Goal: Task Accomplishment & Management: Manage account settings

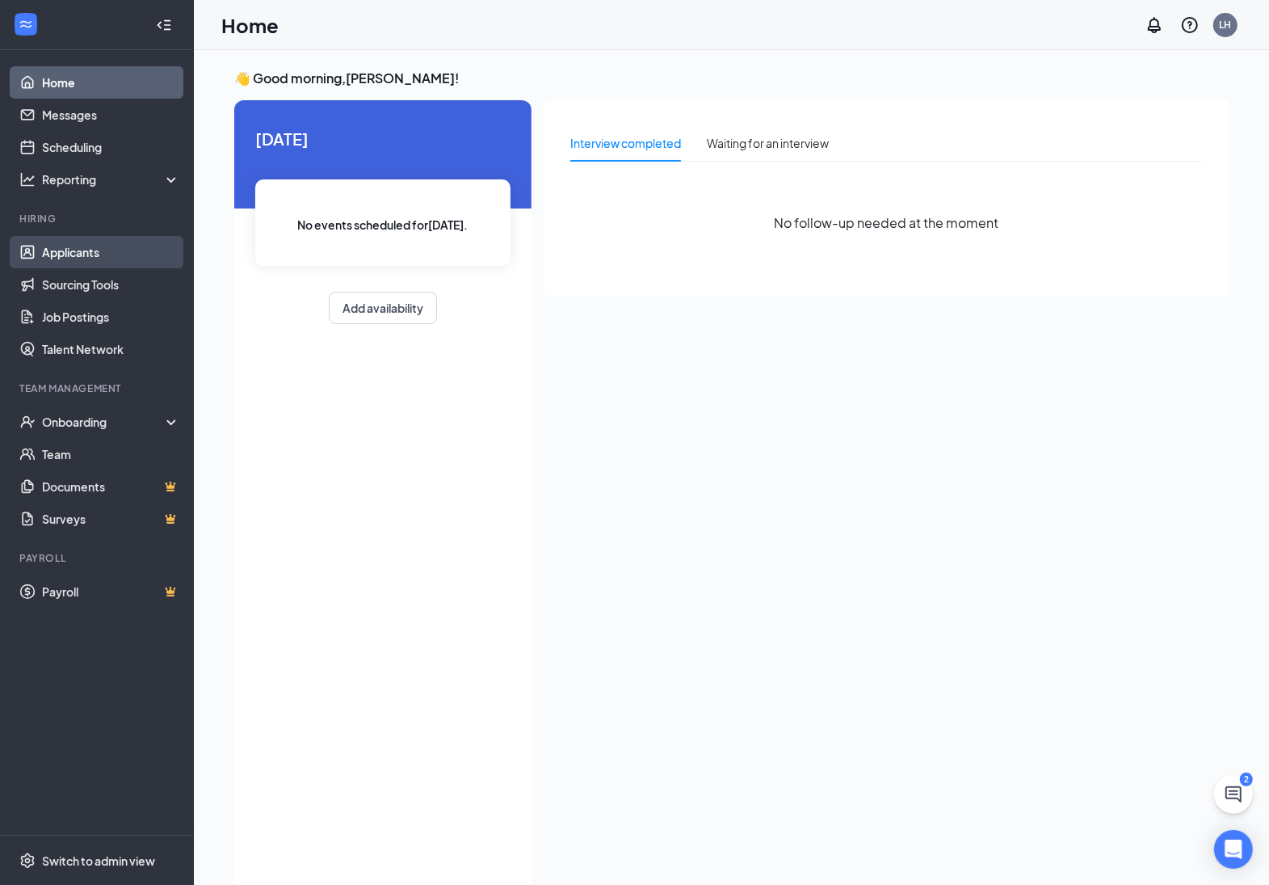
click at [95, 238] on link "Applicants" at bounding box center [111, 252] width 138 height 32
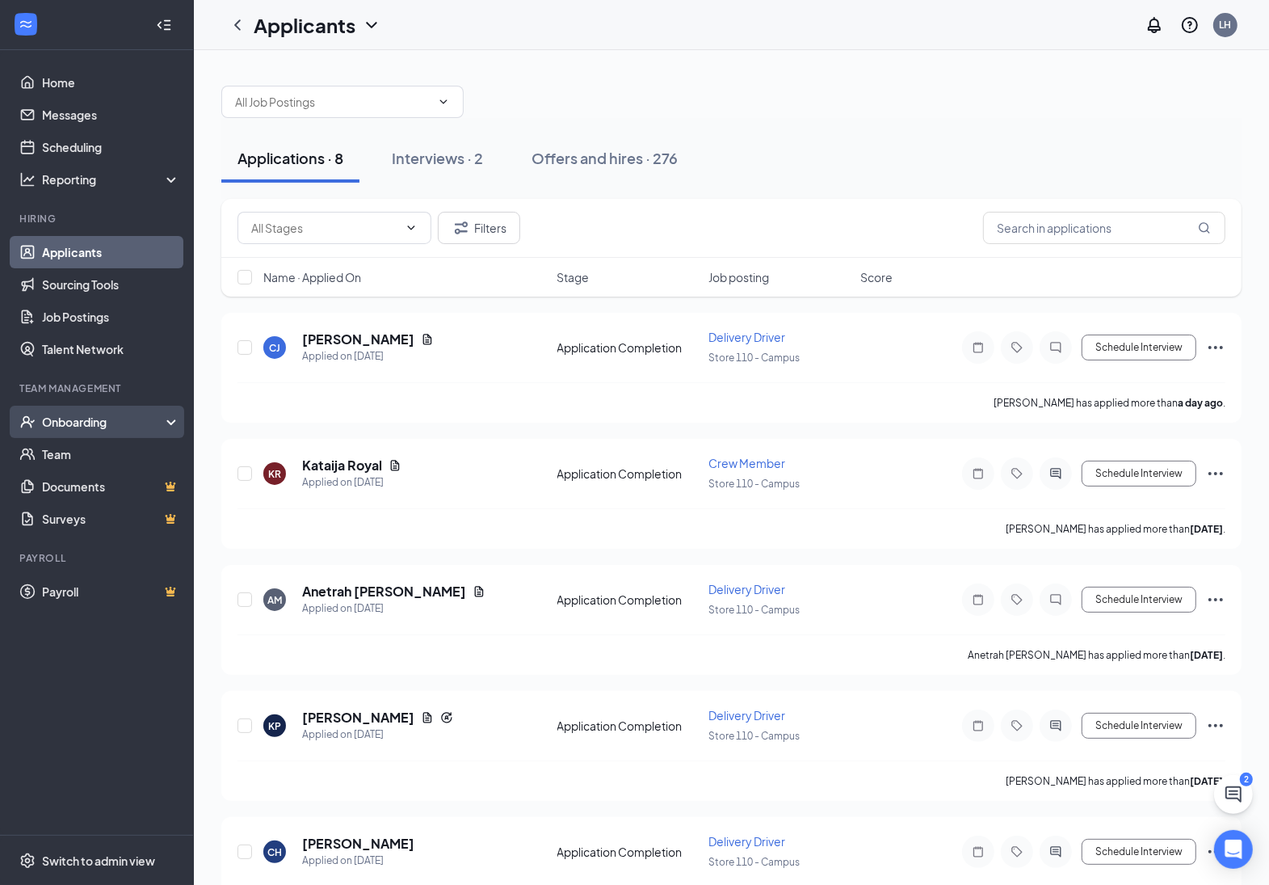
click at [86, 421] on div "Onboarding" at bounding box center [104, 422] width 124 height 16
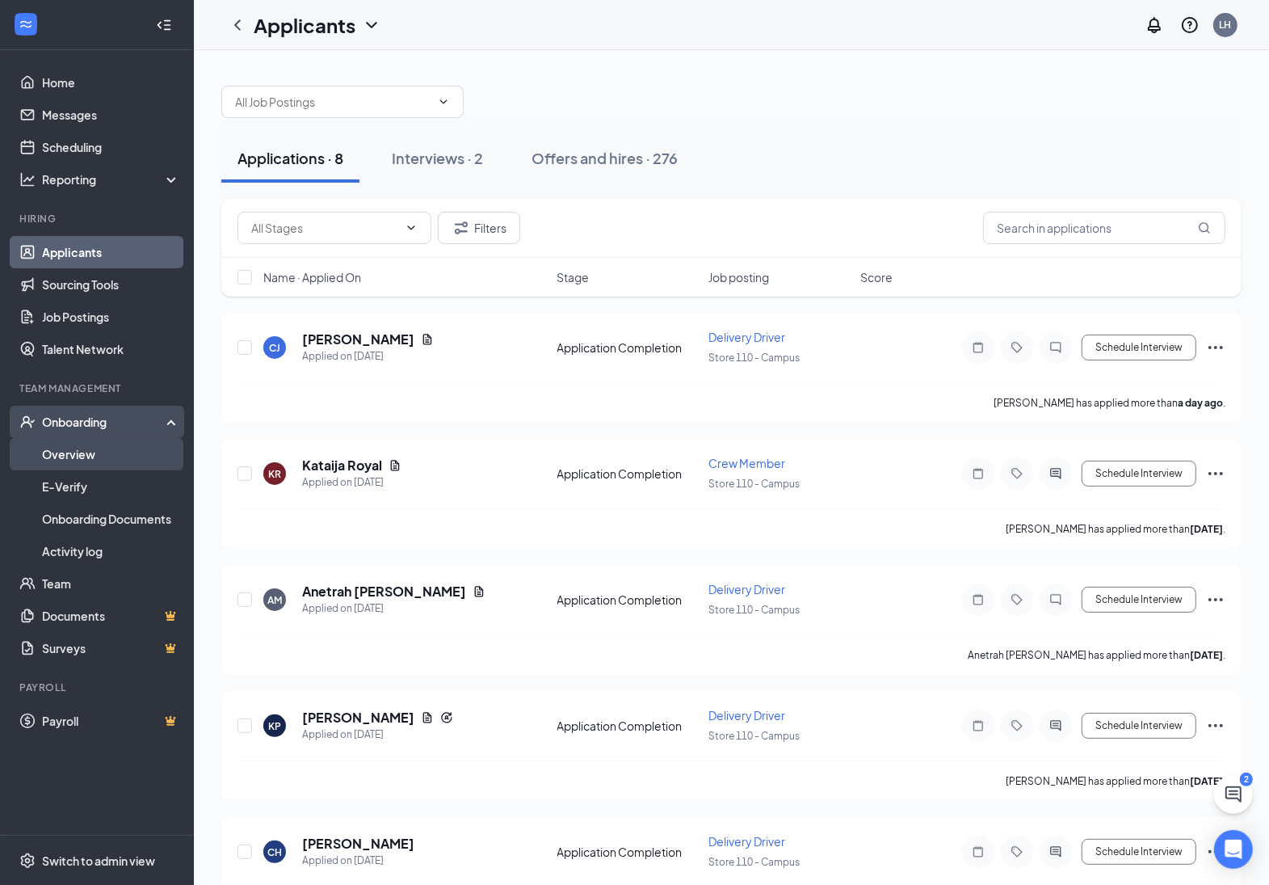
click at [90, 457] on link "Overview" at bounding box center [111, 454] width 138 height 32
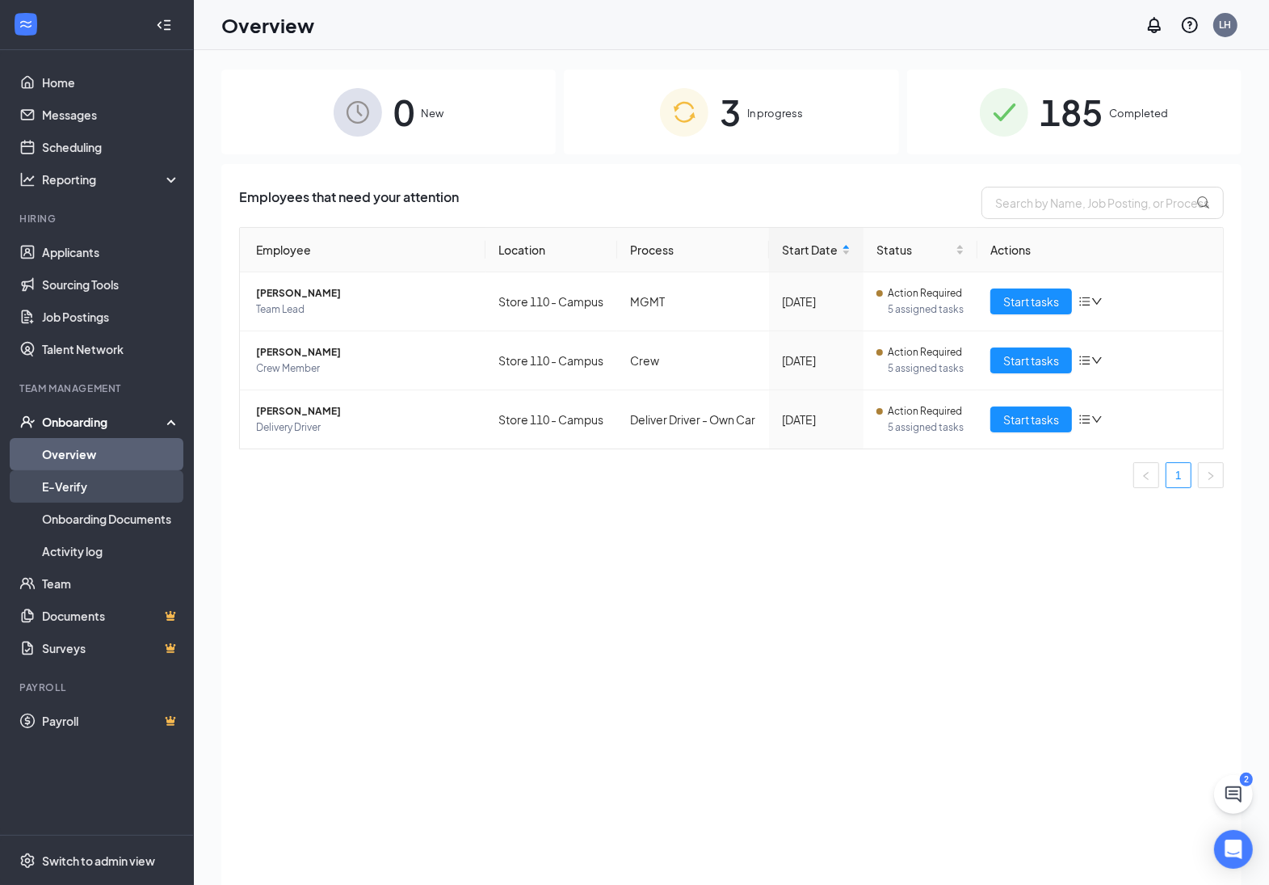
click at [79, 478] on link "E-Verify" at bounding box center [111, 486] width 138 height 32
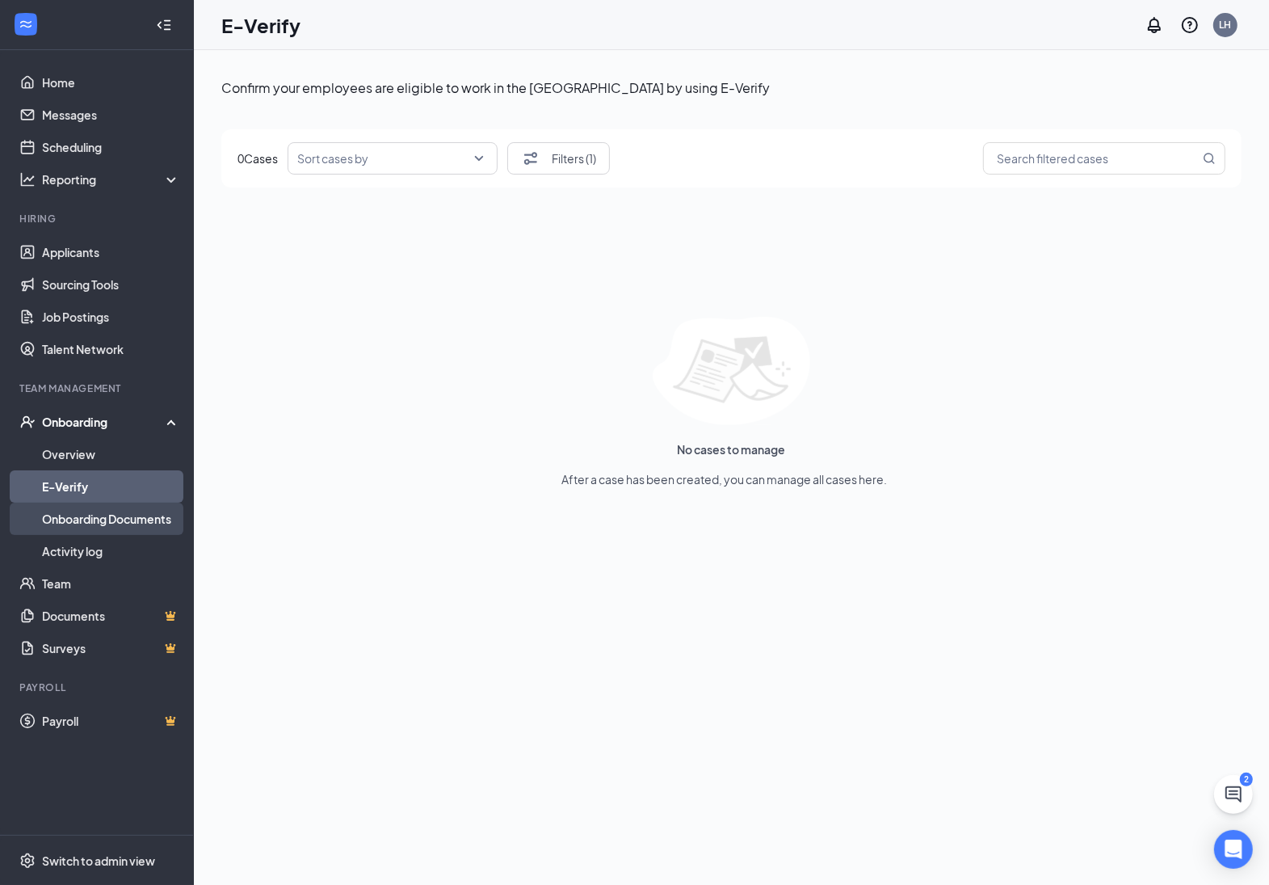
click at [83, 515] on link "Onboarding Documents" at bounding box center [111, 518] width 138 height 32
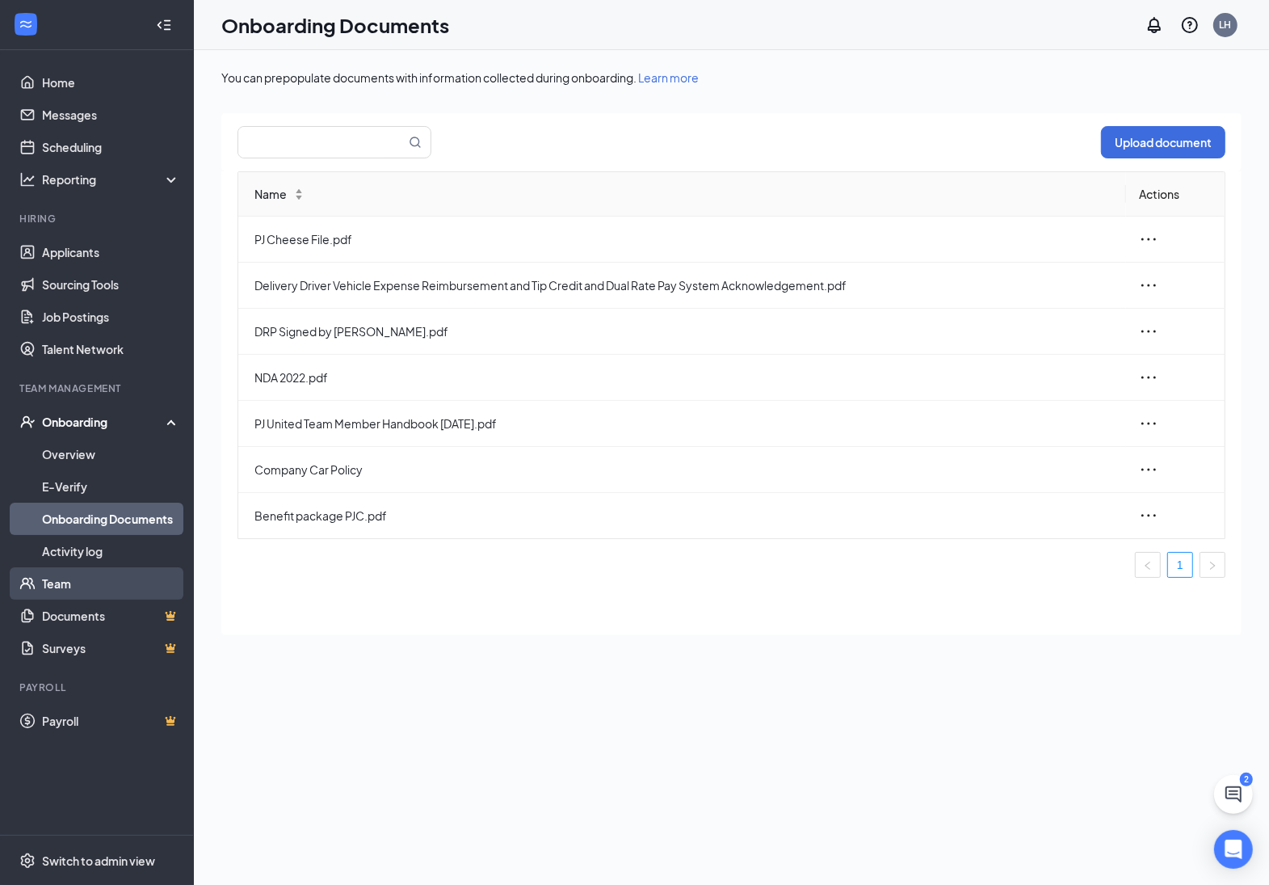
click at [71, 567] on link "Team" at bounding box center [111, 583] width 138 height 32
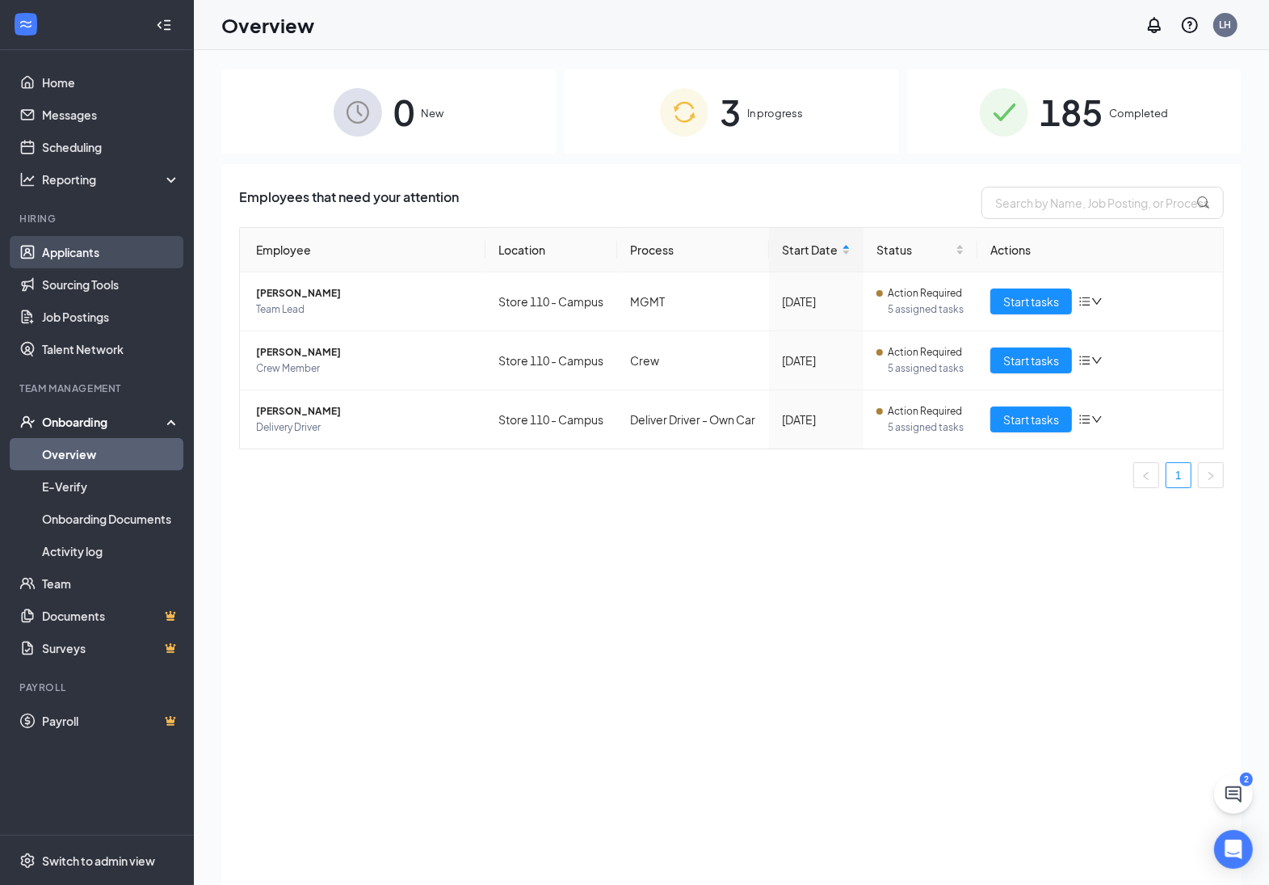
click at [102, 252] on link "Applicants" at bounding box center [111, 252] width 138 height 32
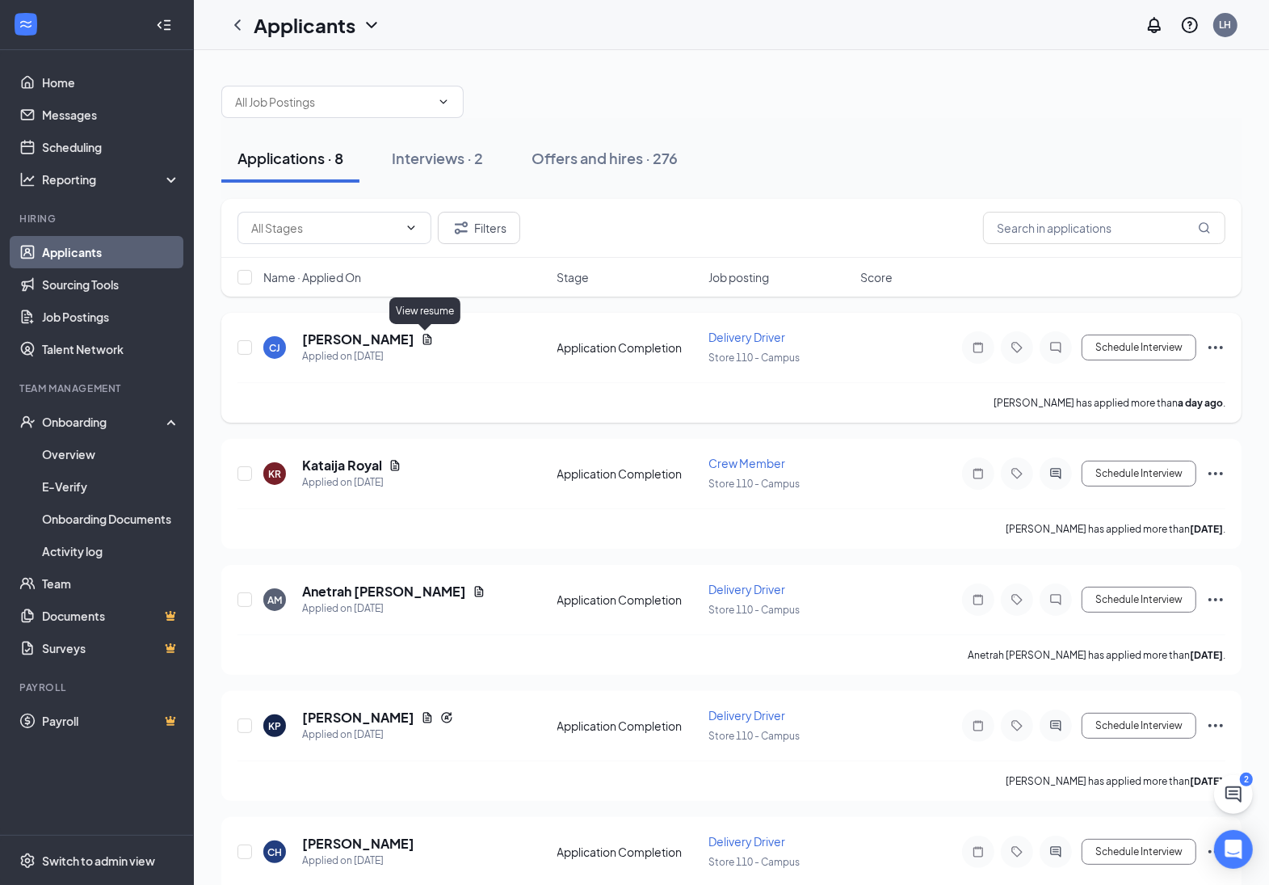
click at [428, 338] on icon "Document" at bounding box center [427, 339] width 9 height 11
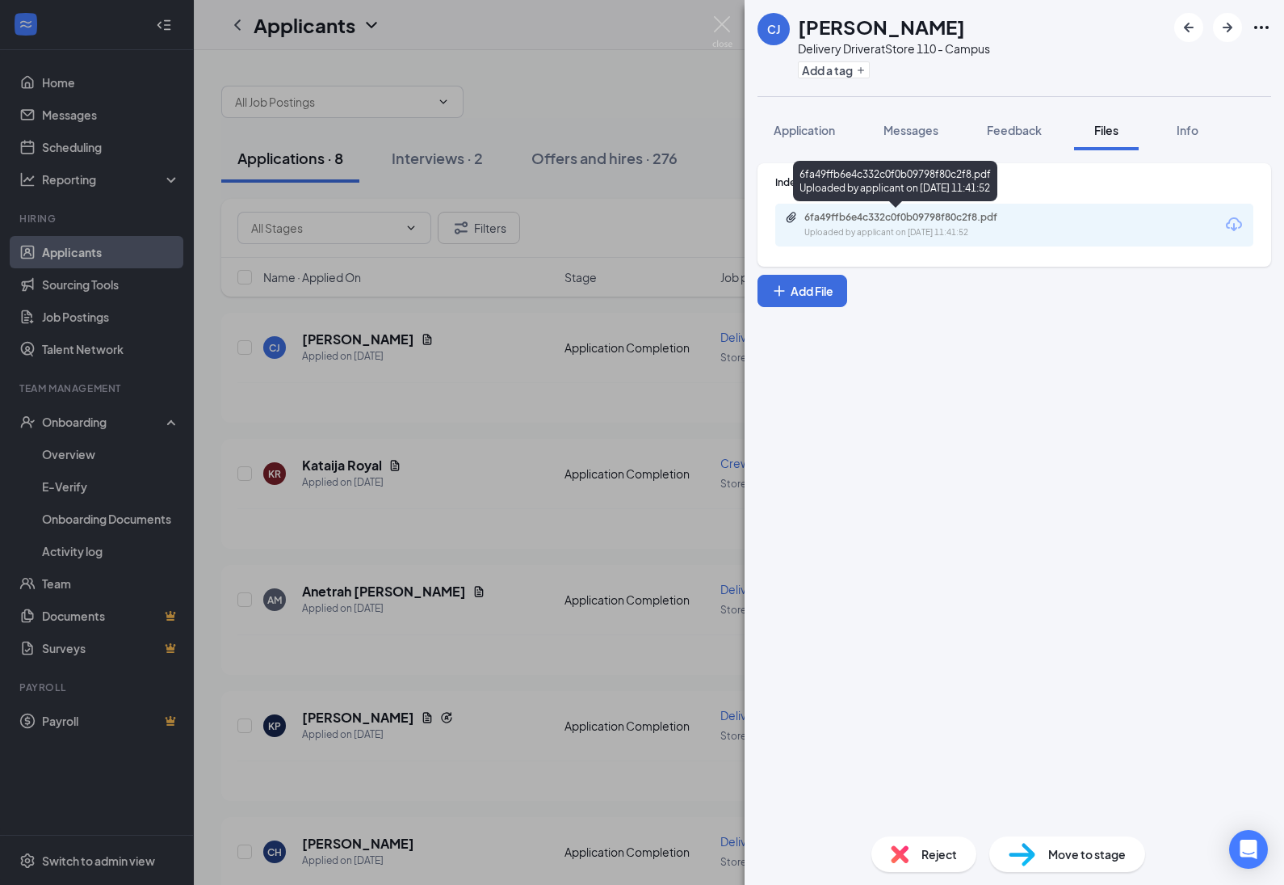
click at [931, 216] on div "6fa49ffb6e4c332c0f0b09798f80c2f8.pdf" at bounding box center [918, 217] width 226 height 13
drag, startPoint x: 562, startPoint y: 439, endPoint x: 531, endPoint y: 463, distance: 39.7
click at [564, 439] on div "CJ Cadence Jackson Delivery Driver at Store 110 - Campus Add a tag Application …" at bounding box center [642, 442] width 1284 height 885
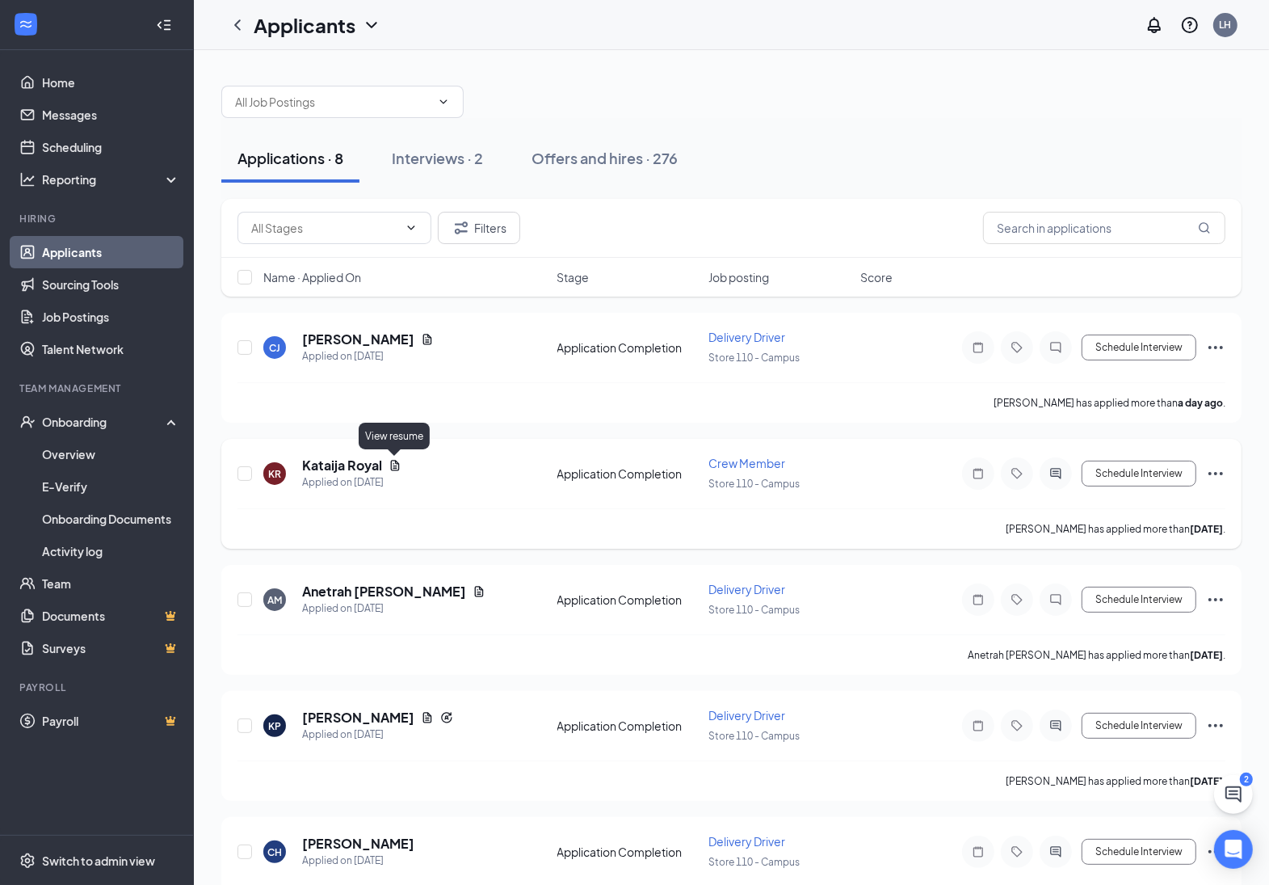
click at [396, 465] on icon "Document" at bounding box center [395, 465] width 9 height 11
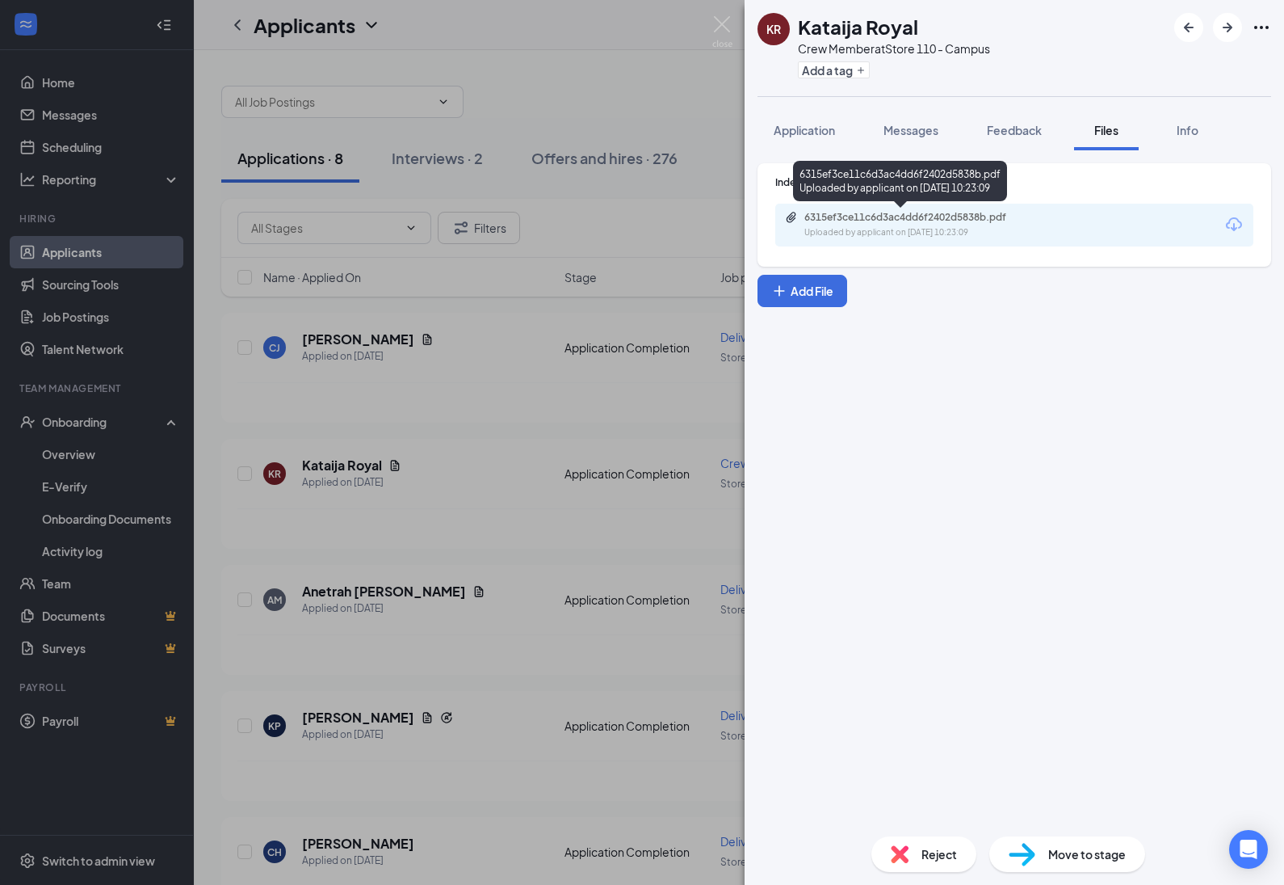
click at [860, 216] on div "6315ef3ce11c6d3ac4dd6f2402d5838b.pdf" at bounding box center [918, 217] width 226 height 13
click at [469, 553] on div "KR Kataija Royal Crew Member at Store 110 - Campus Add a tag Application Messag…" at bounding box center [642, 442] width 1284 height 885
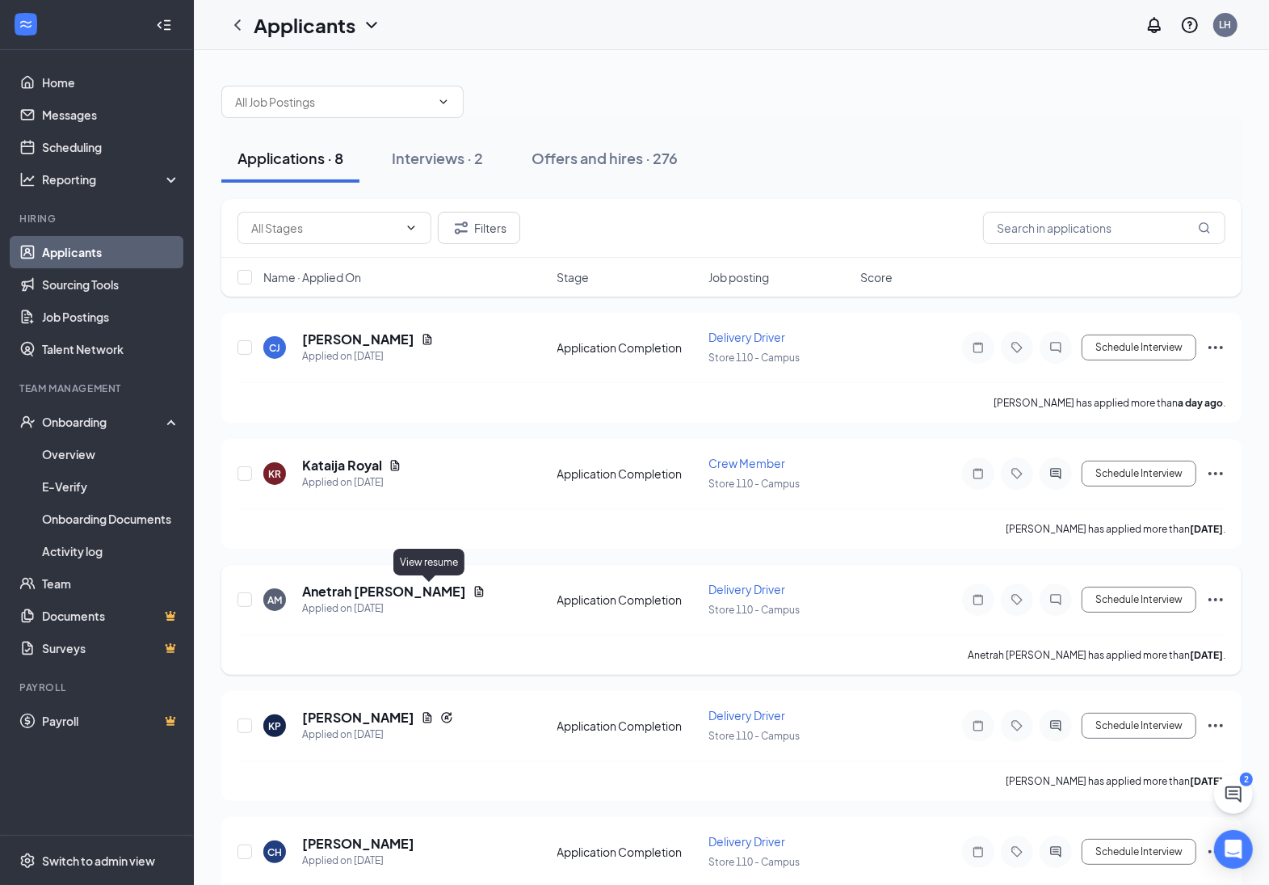
click at [475, 595] on icon "Document" at bounding box center [479, 591] width 9 height 11
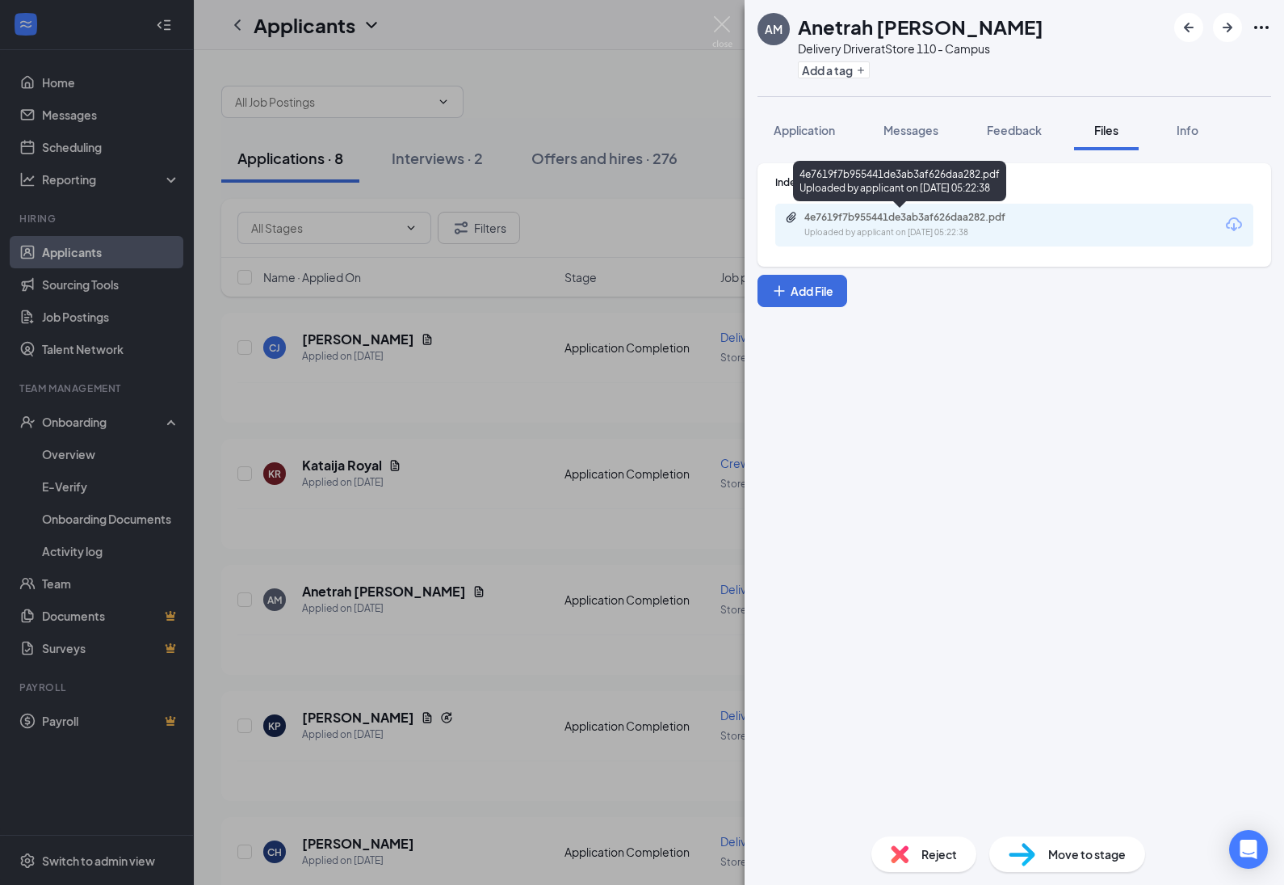
click at [942, 229] on div "Uploaded by applicant on Aug 24, 2025 at 05:22:38" at bounding box center [926, 232] width 242 height 13
